Goal: Task Accomplishment & Management: Use online tool/utility

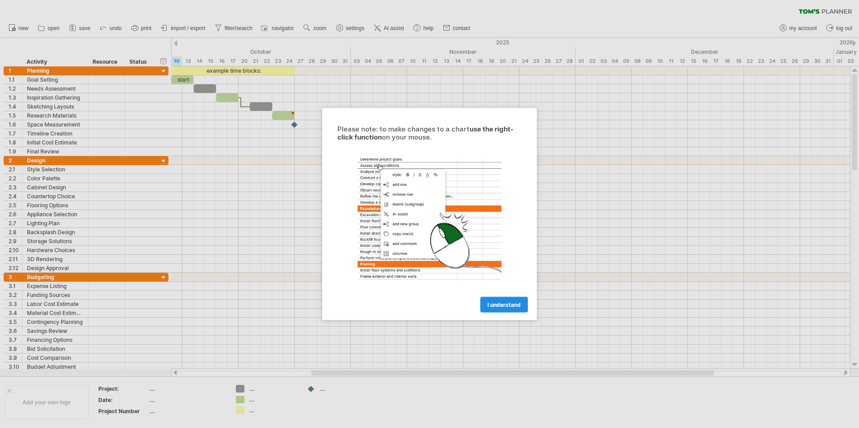
click at [495, 303] on span "I understand" at bounding box center [503, 305] width 33 height 7
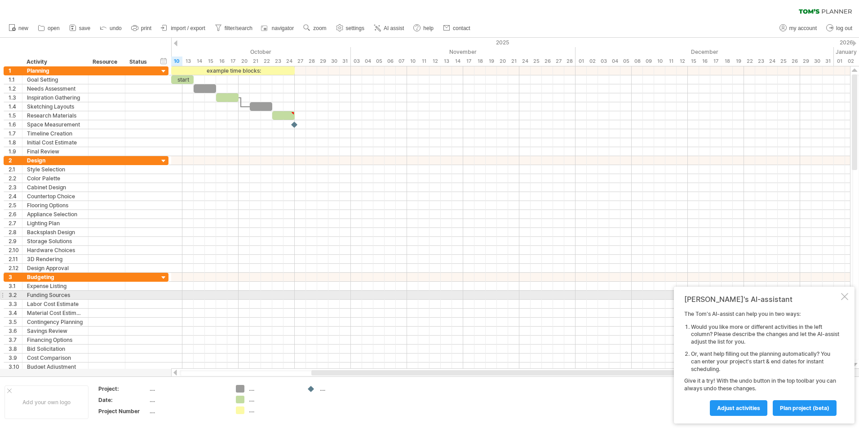
click at [845, 295] on div at bounding box center [844, 296] width 7 height 7
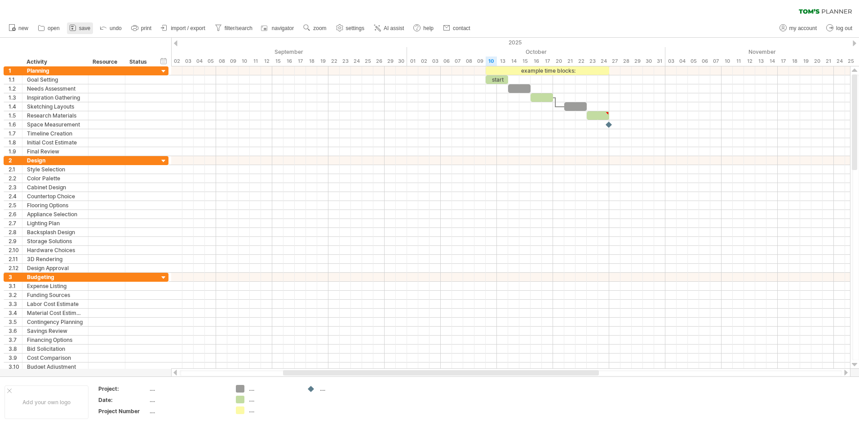
click at [83, 27] on span "save" at bounding box center [84, 28] width 11 height 6
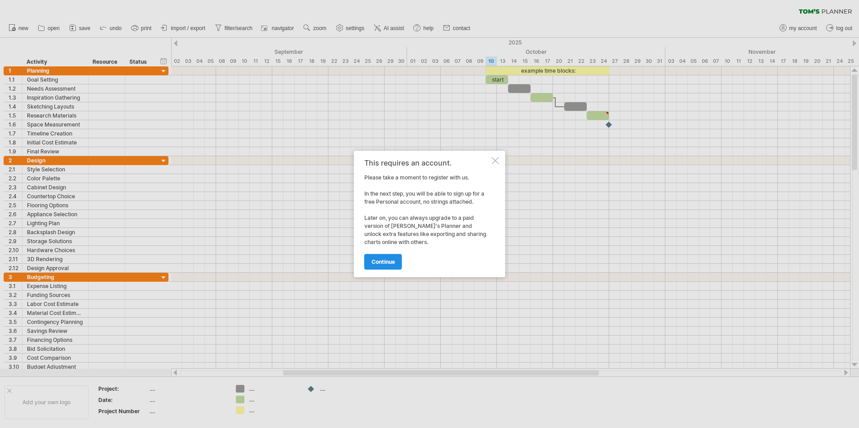
click at [375, 259] on span "continue" at bounding box center [382, 262] width 23 height 7
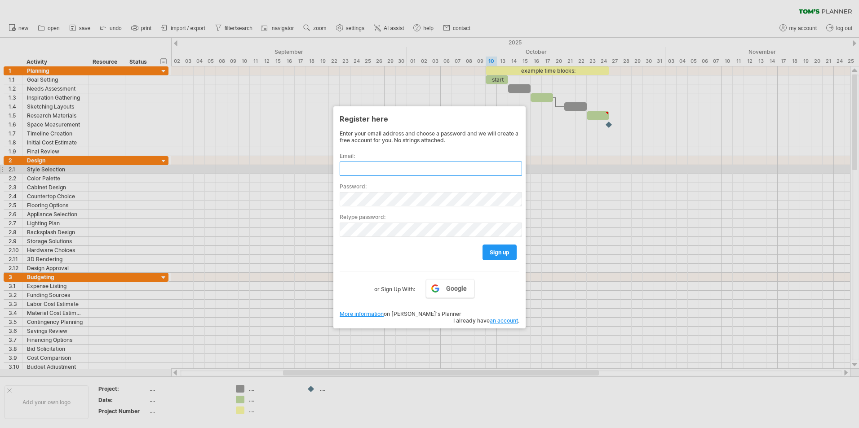
click at [354, 170] on input "text" at bounding box center [431, 169] width 182 height 14
type input "**********"
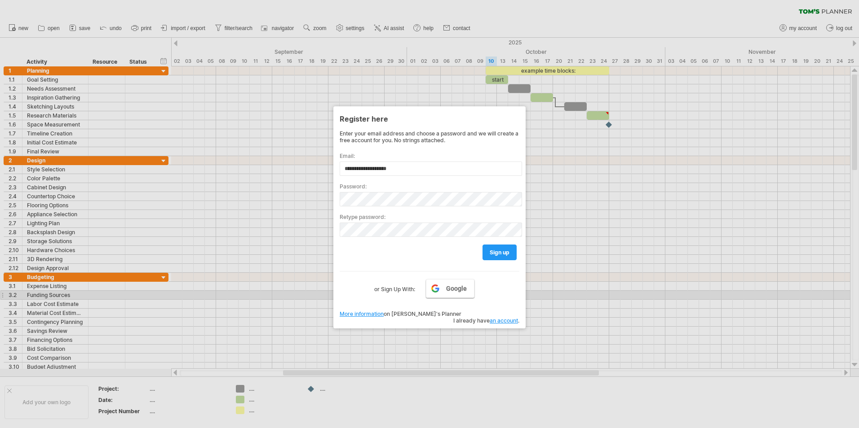
click at [446, 292] on span "Google" at bounding box center [456, 288] width 21 height 7
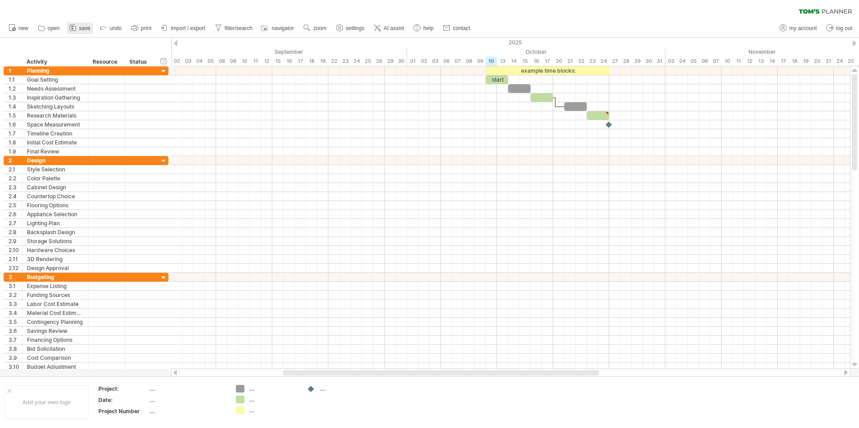
click at [88, 26] on span "save" at bounding box center [84, 28] width 11 height 6
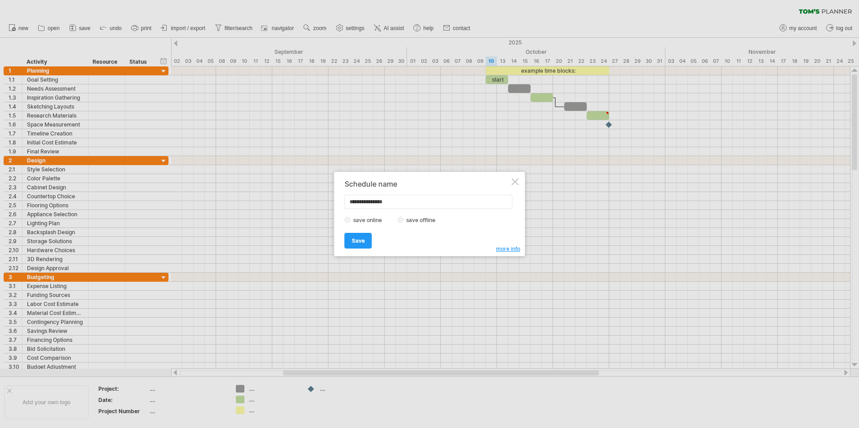
type input "**********"
click at [410, 222] on label "save offline" at bounding box center [423, 220] width 39 height 7
click at [357, 241] on span "Save" at bounding box center [358, 241] width 13 height 7
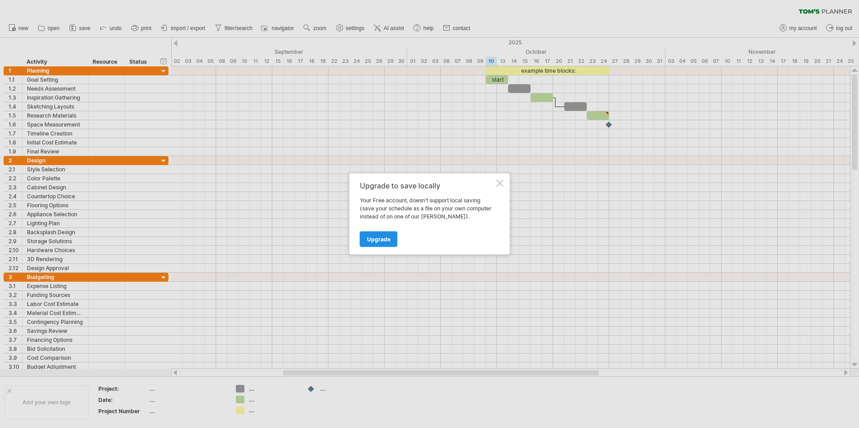
click at [379, 241] on span "Upgrade" at bounding box center [378, 239] width 23 height 7
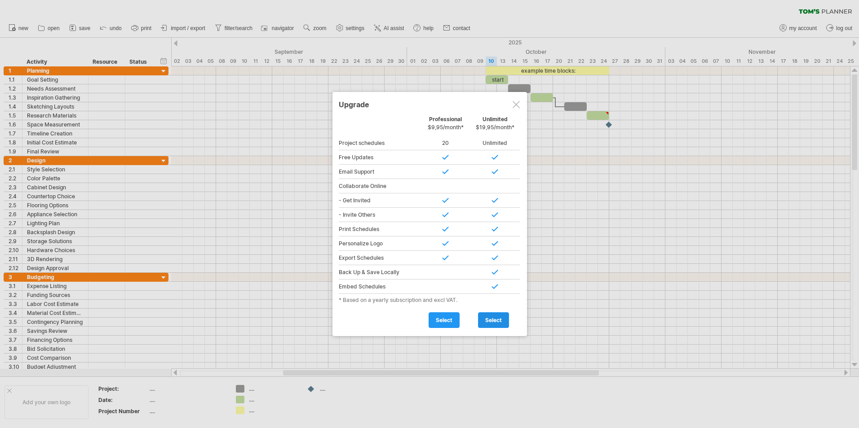
click at [490, 319] on span "select" at bounding box center [493, 320] width 17 height 7
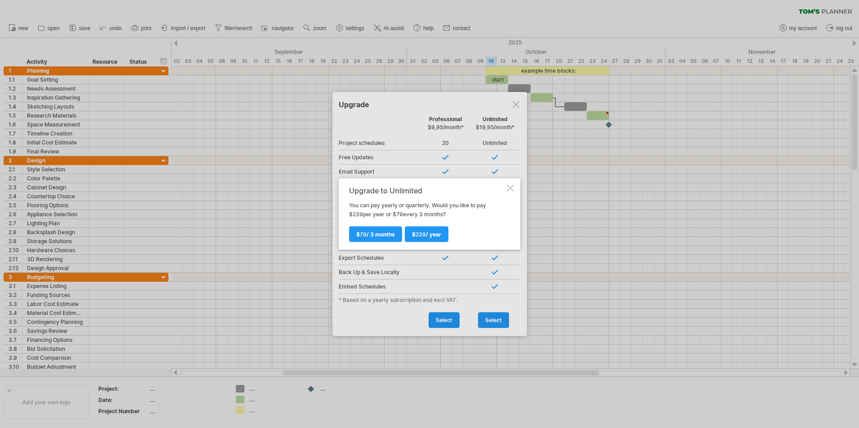
click at [507, 190] on div at bounding box center [510, 188] width 7 height 7
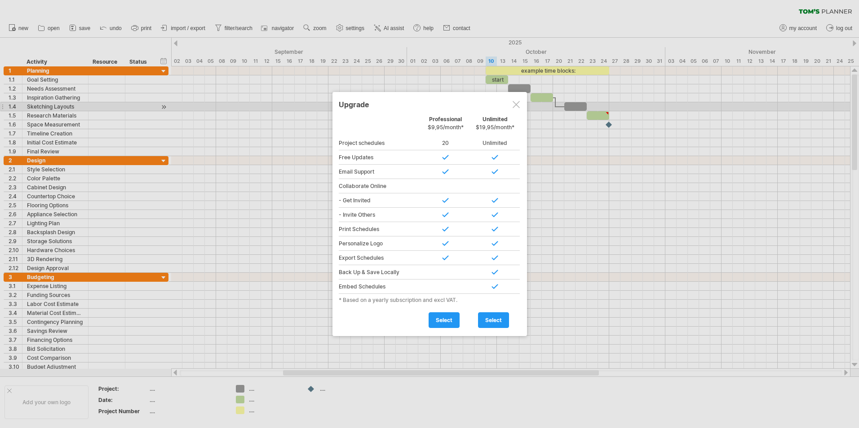
click at [515, 108] on div at bounding box center [515, 104] width 7 height 7
